Goal: Ask a question

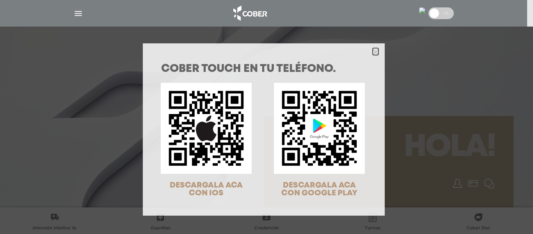
drag, startPoint x: 373, startPoint y: 50, endPoint x: 352, endPoint y: 46, distance: 21.2
click at [373, 50] on icon "Close" at bounding box center [375, 52] width 6 height 6
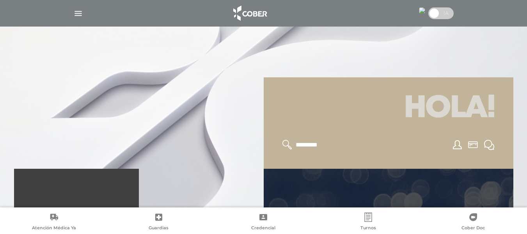
scroll to position [78, 0]
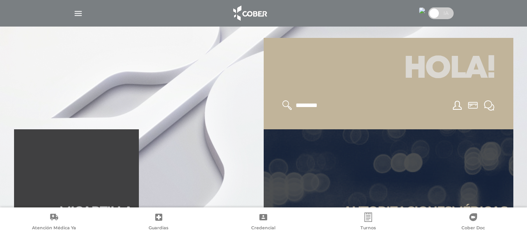
click at [439, 11] on span at bounding box center [440, 13] width 25 height 12
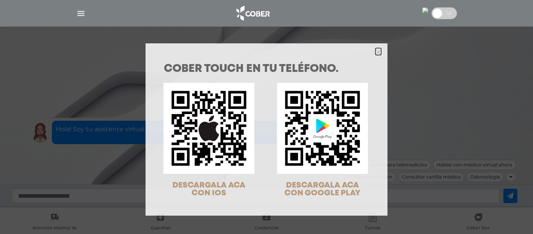
click at [375, 55] on icon "Close" at bounding box center [378, 51] width 6 height 9
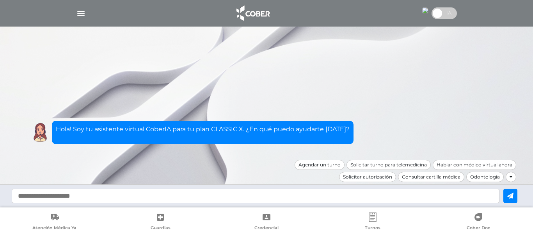
click at [97, 194] on input "text" at bounding box center [255, 195] width 487 height 14
type input "**********"
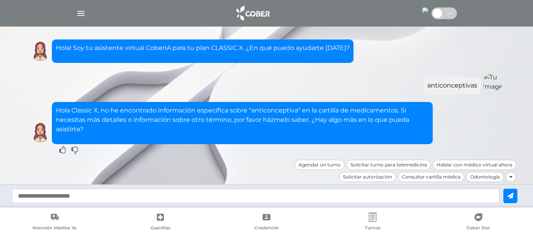
click at [65, 195] on input "text" at bounding box center [255, 195] width 487 height 14
type input "**********"
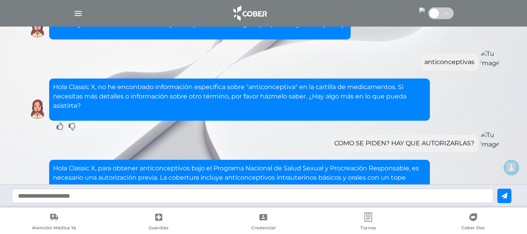
scroll to position [96, 0]
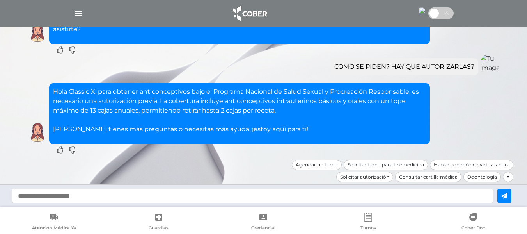
click at [255, 191] on input "text" at bounding box center [252, 195] width 481 height 14
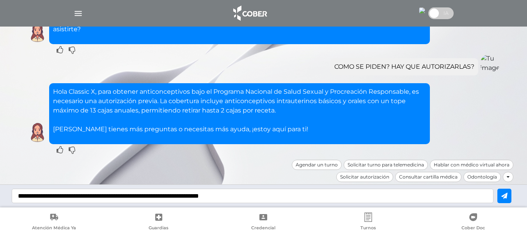
type input "**********"
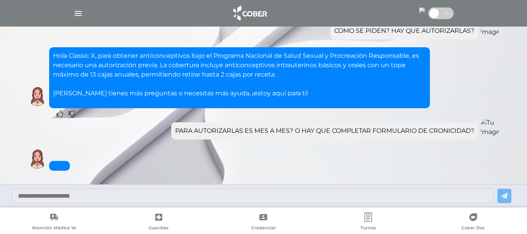
scroll to position [119, 0]
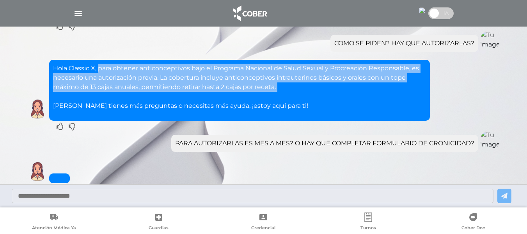
drag, startPoint x: 100, startPoint y: 65, endPoint x: 282, endPoint y: 92, distance: 183.6
click at [282, 92] on p "Hola Classic X, para obtener anticonceptivos bajo el Programa Nacional de Salud…" at bounding box center [239, 87] width 373 height 47
copy p "para obtener anticonceptivos bajo el Programa Nacional de Salud Sexual y Procre…"
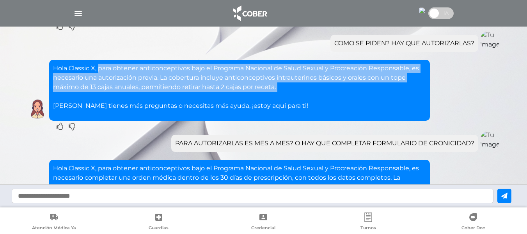
scroll to position [233, 0]
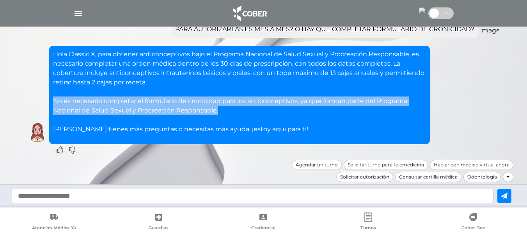
drag, startPoint x: 246, startPoint y: 108, endPoint x: 44, endPoint y: 100, distance: 202.5
click at [44, 100] on div "Hola Classic X, para obtener anticonceptivos bajo el Programa Nacional de Salud…" at bounding box center [264, 95] width 476 height 98
copy p "No es necesario completar el formulario de cronicidad para los anticonceptivos,…"
